Goal: Task Accomplishment & Management: Use online tool/utility

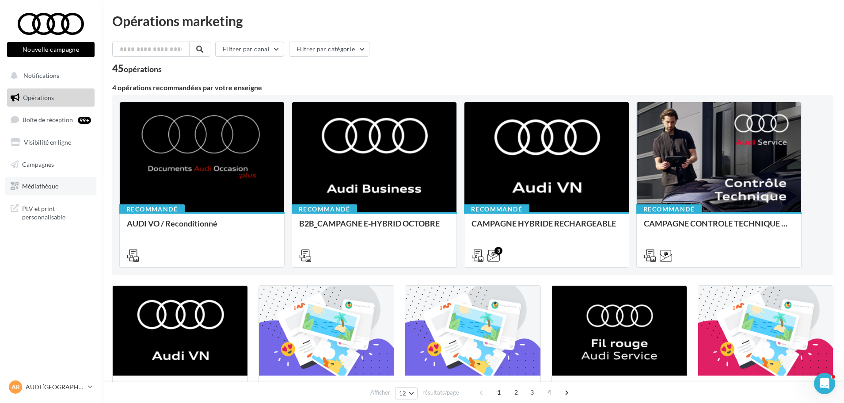
click at [60, 187] on link "Médiathèque" at bounding box center [50, 186] width 91 height 19
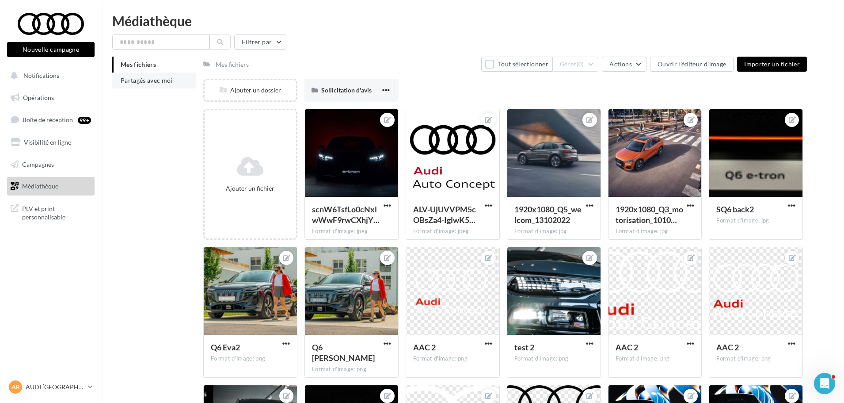
click at [141, 81] on span "Partagés avec moi" at bounding box center [147, 80] width 52 height 8
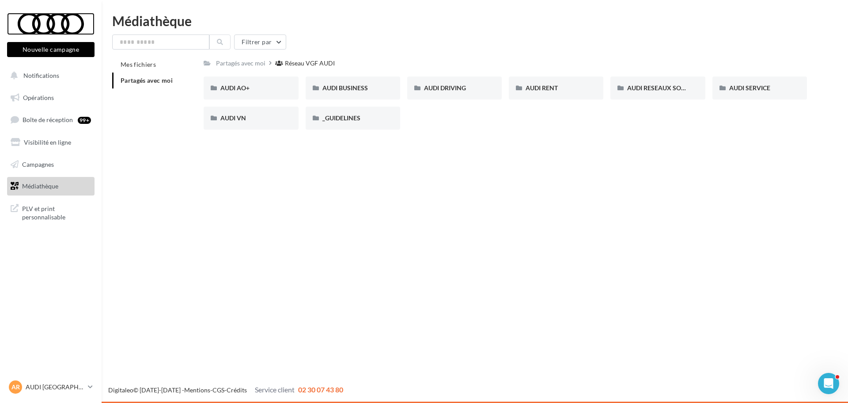
click at [52, 30] on div at bounding box center [50, 24] width 71 height 22
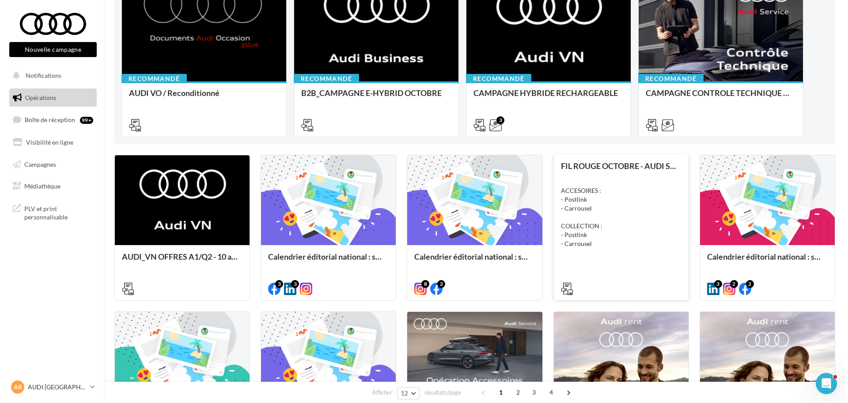
scroll to position [133, 0]
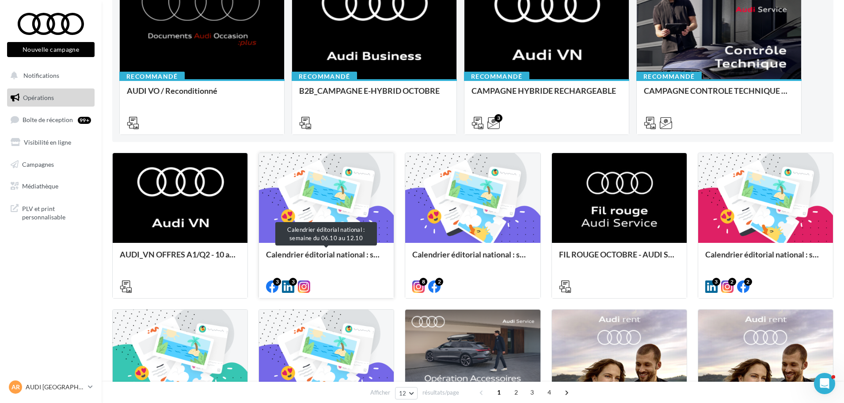
click at [319, 260] on div "Calendrier éditorial national : semaine du 06.10 au 12.10" at bounding box center [326, 259] width 121 height 18
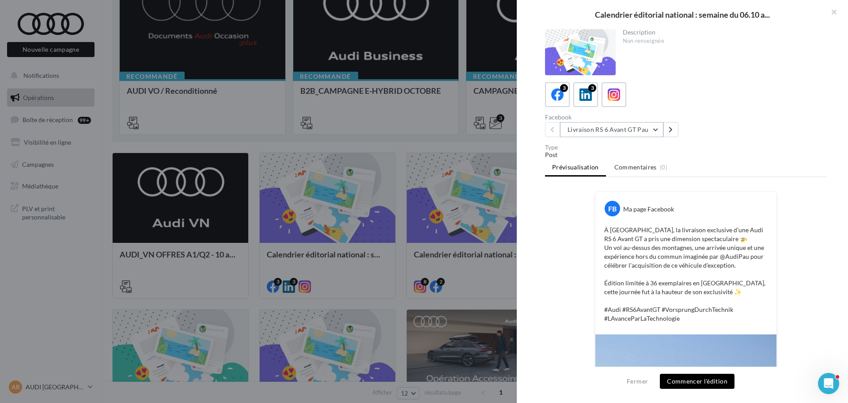
click at [632, 123] on button "Livraison RS 6 Avant GT Pau" at bounding box center [611, 129] width 103 height 15
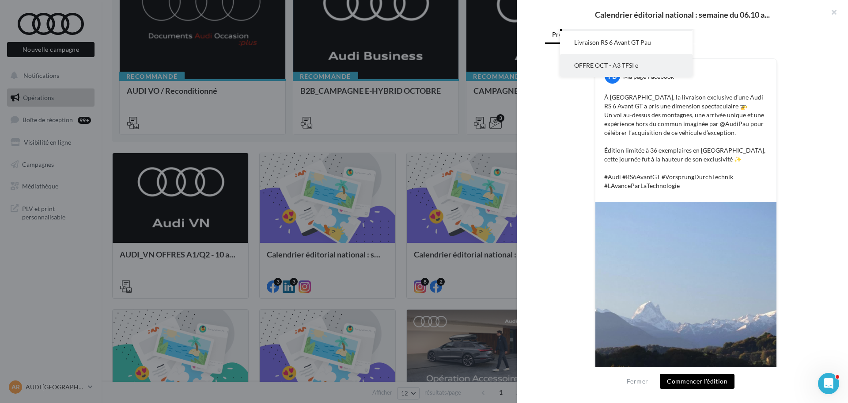
click at [632, 69] on button "OFFRE OCT - A3 TFSI e" at bounding box center [626, 65] width 133 height 23
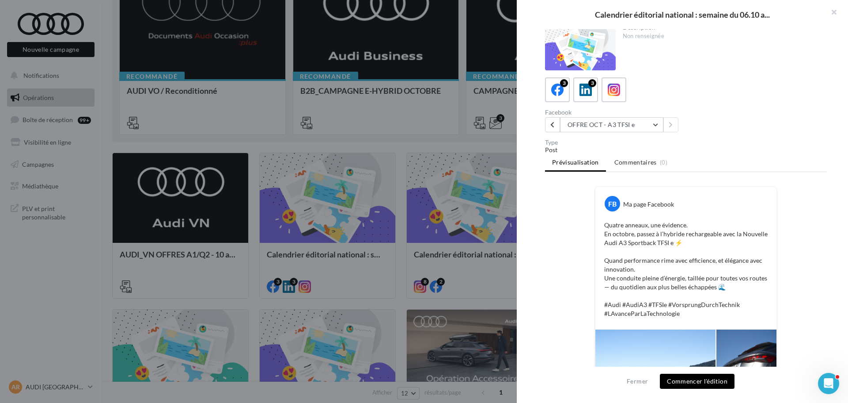
scroll to position [0, 0]
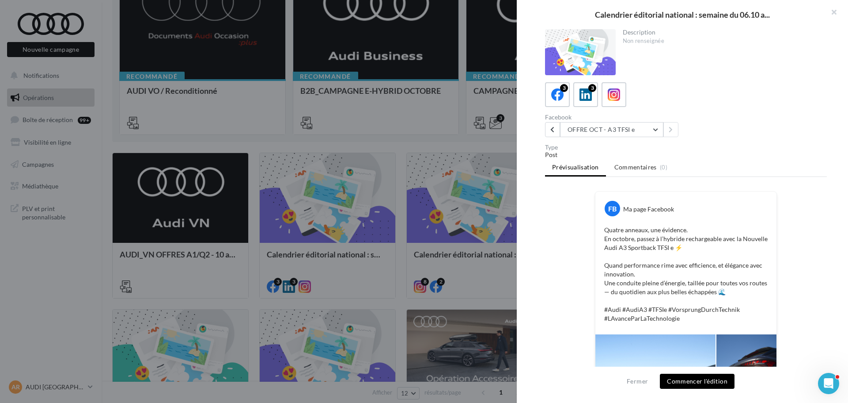
click at [698, 388] on button "Commencer l'édition" at bounding box center [697, 380] width 75 height 15
click at [620, 91] on icon at bounding box center [614, 94] width 13 height 13
